Goal: Transaction & Acquisition: Purchase product/service

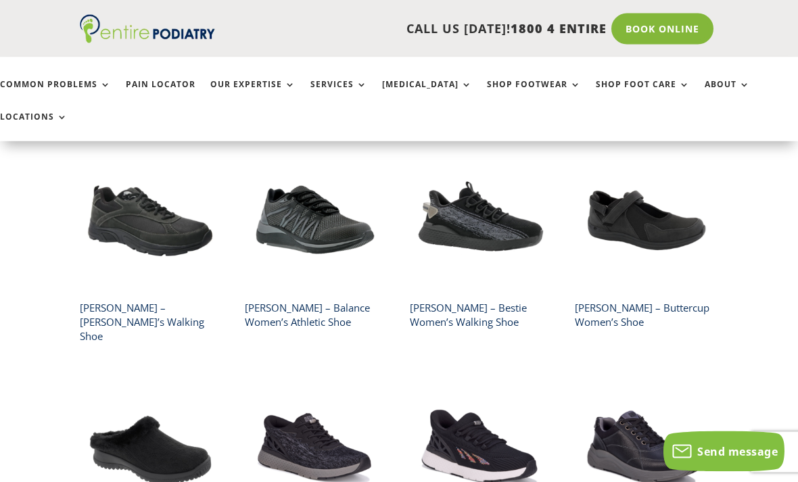
scroll to position [802, 0]
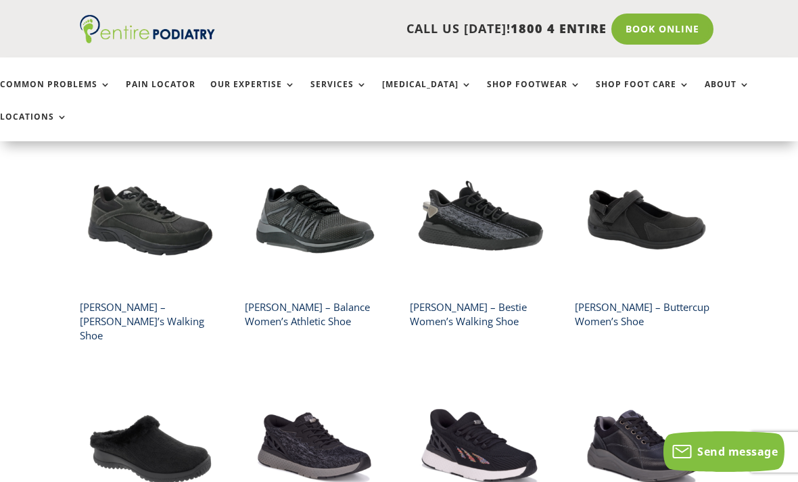
click at [674, 187] on img at bounding box center [645, 219] width 141 height 141
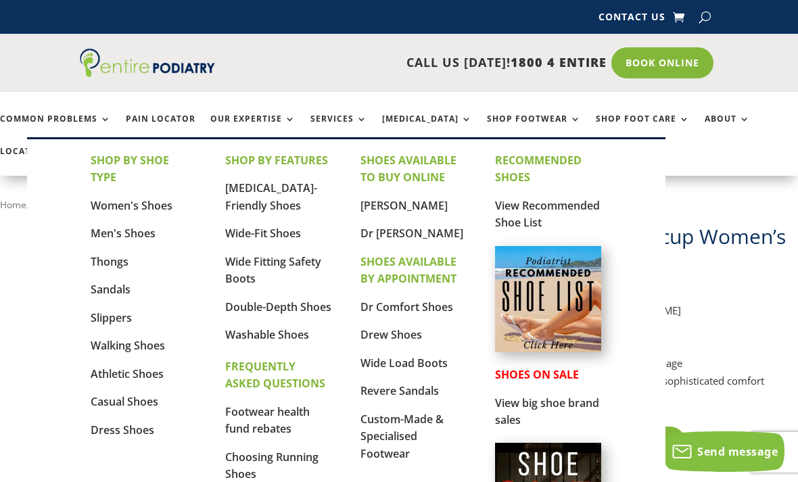
click at [283, 186] on link "[MEDICAL_DATA]-Friendly Shoes" at bounding box center [271, 197] width 92 height 32
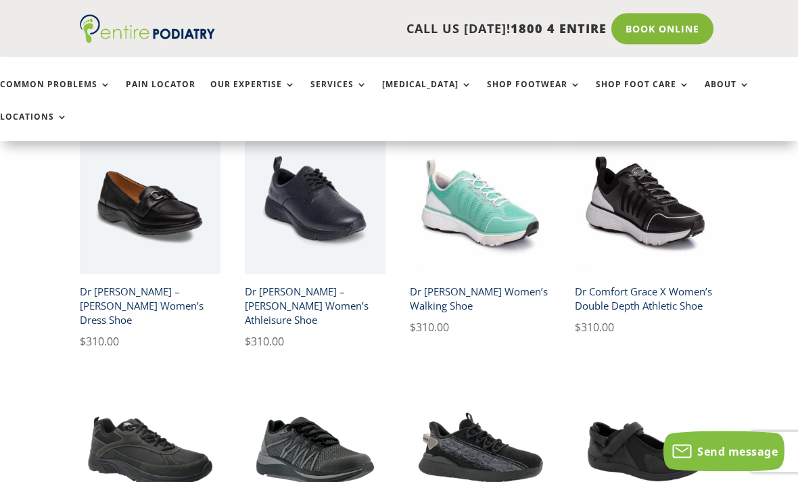
scroll to position [574, 0]
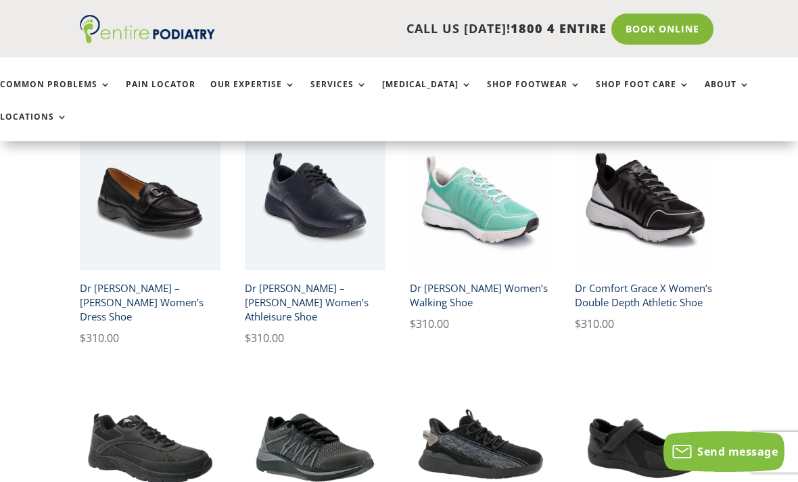
click at [131, 190] on img at bounding box center [150, 200] width 141 height 141
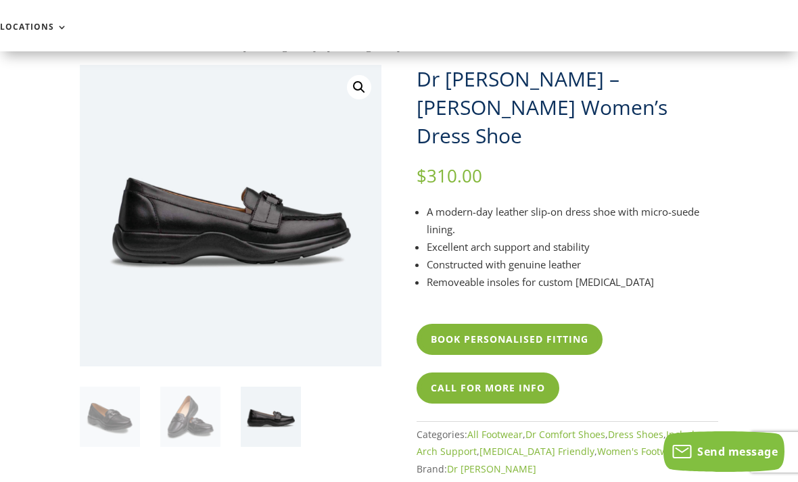
scroll to position [0, 7]
